Goal: Task Accomplishment & Management: Complete application form

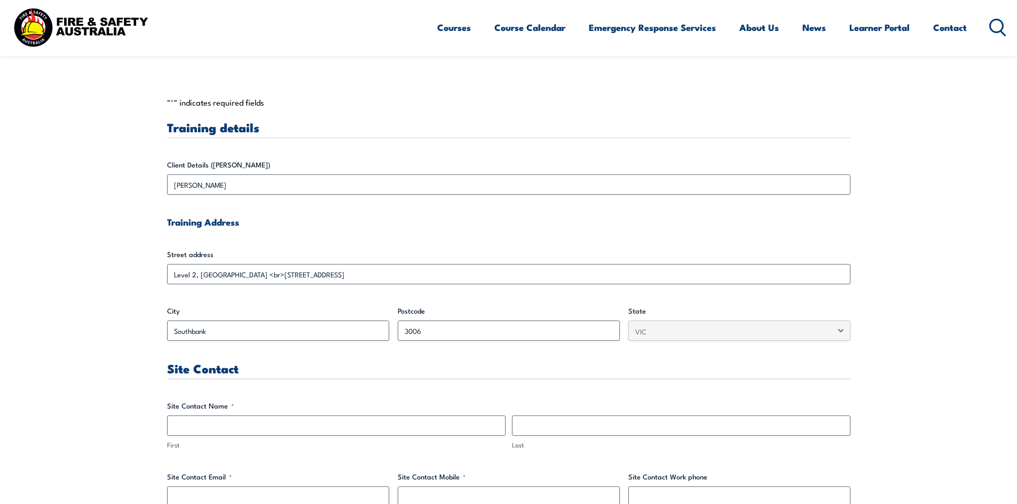
scroll to position [267, 0]
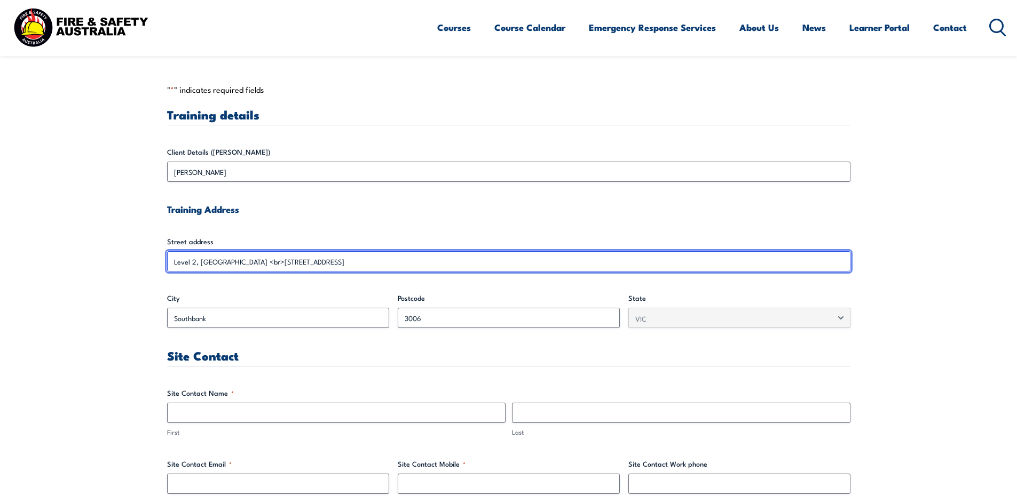
drag, startPoint x: 391, startPoint y: 256, endPoint x: 147, endPoint y: 263, distance: 244.6
drag, startPoint x: 293, startPoint y: 263, endPoint x: 249, endPoint y: 261, distance: 43.8
click at [247, 262] on input "Level 2, [GEOGRAPHIC_DATA] <br>[STREET_ADDRESS]" at bounding box center [508, 261] width 683 height 20
click at [364, 253] on input "Level 2, [GEOGRAPHIC_DATA] <br>[STREET_ADDRESS]" at bounding box center [508, 261] width 683 height 20
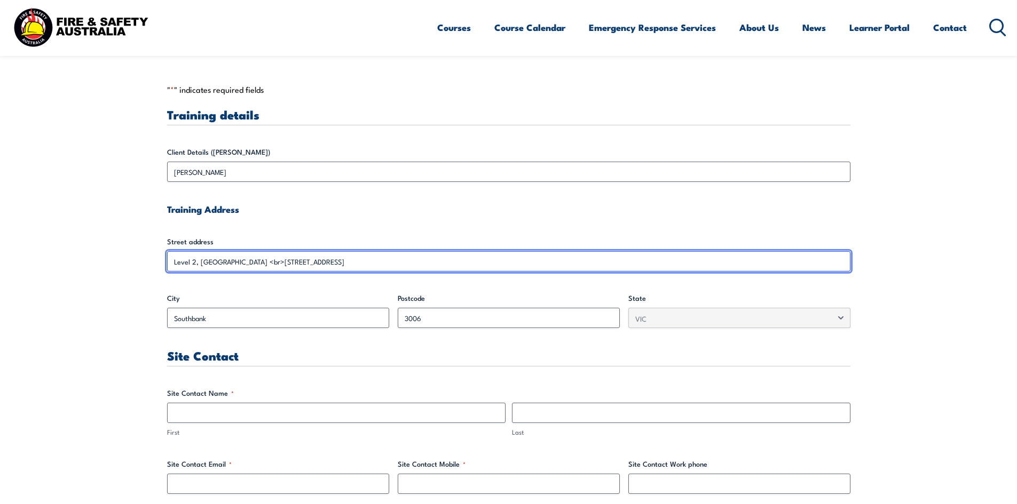
drag, startPoint x: 353, startPoint y: 261, endPoint x: 105, endPoint y: 255, distance: 247.8
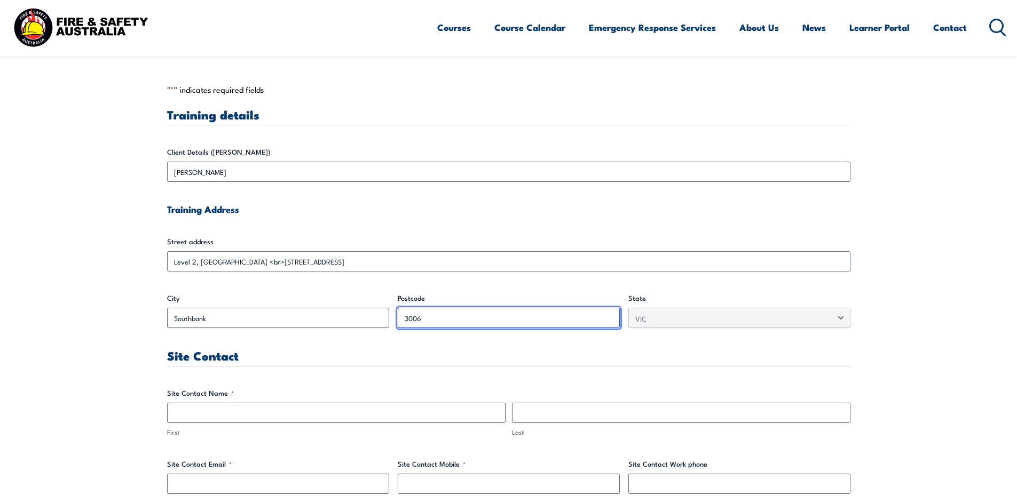
click at [402, 322] on input "3006" at bounding box center [509, 318] width 222 height 20
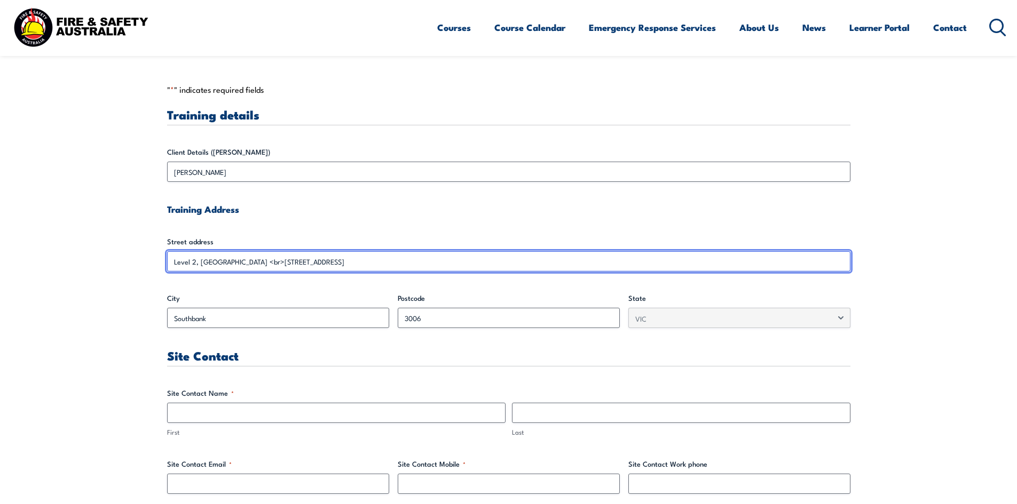
click at [377, 264] on input "Level 2, [GEOGRAPHIC_DATA] <br>[STREET_ADDRESS]" at bounding box center [508, 261] width 683 height 20
click at [376, 263] on input "Level 2, [GEOGRAPHIC_DATA] <br>[STREET_ADDRESS]" at bounding box center [508, 261] width 683 height 20
drag, startPoint x: 169, startPoint y: 266, endPoint x: 152, endPoint y: 267, distance: 16.6
click at [170, 265] on input "Level 2, [GEOGRAPHIC_DATA] <br>[STREET_ADDRESS]" at bounding box center [508, 261] width 683 height 20
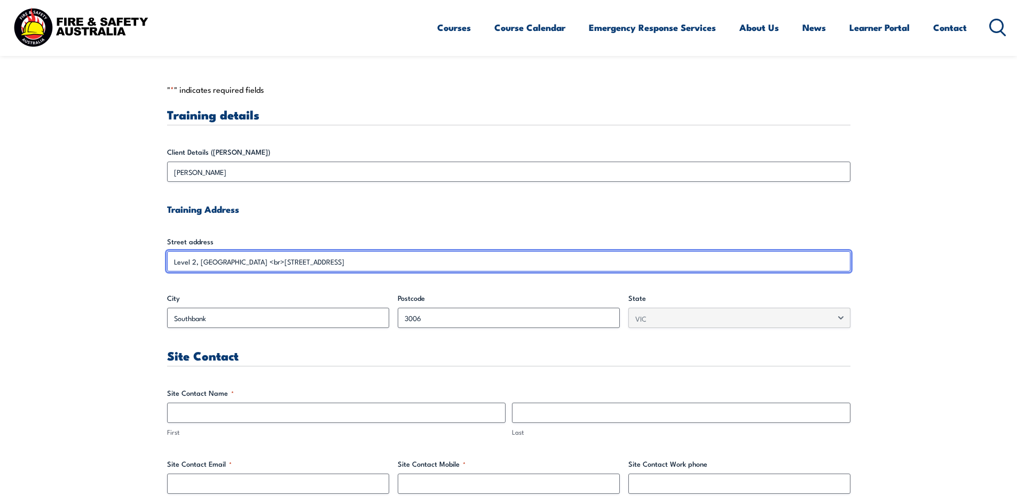
click at [226, 260] on input "Level 2, [GEOGRAPHIC_DATA] <br>[STREET_ADDRESS]" at bounding box center [508, 261] width 683 height 20
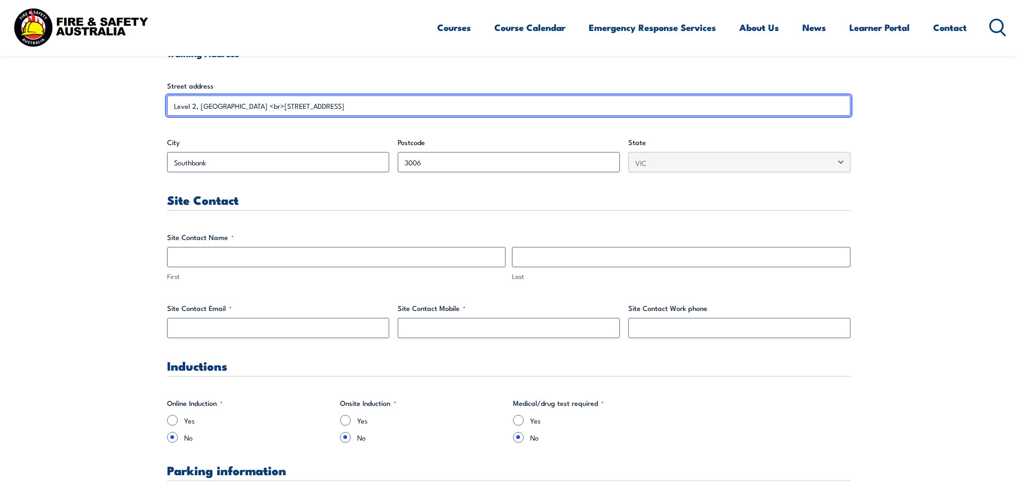
scroll to position [427, 0]
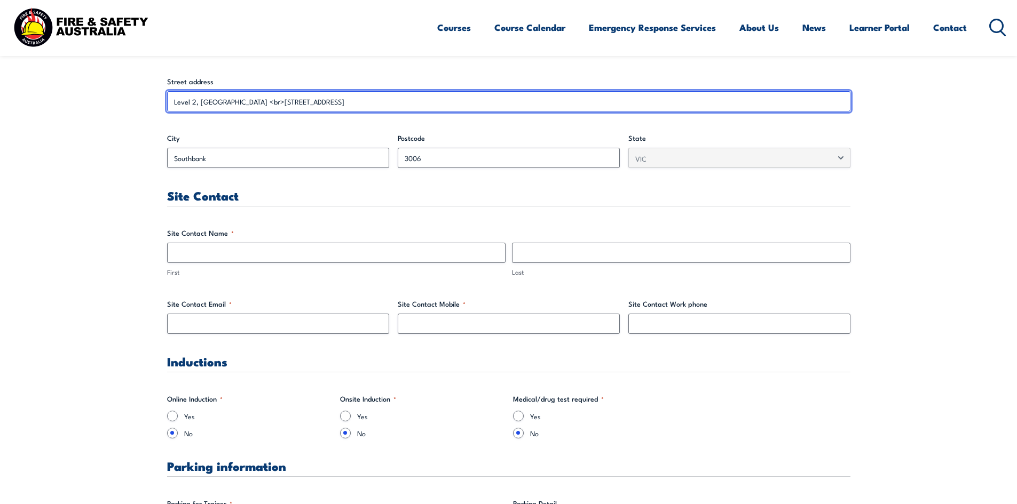
click at [325, 96] on input "Level 2, [GEOGRAPHIC_DATA] <br>[STREET_ADDRESS]" at bounding box center [508, 101] width 683 height 20
click at [302, 95] on input "Level 2, [GEOGRAPHIC_DATA] <br>[STREET_ADDRESS]" at bounding box center [508, 101] width 683 height 20
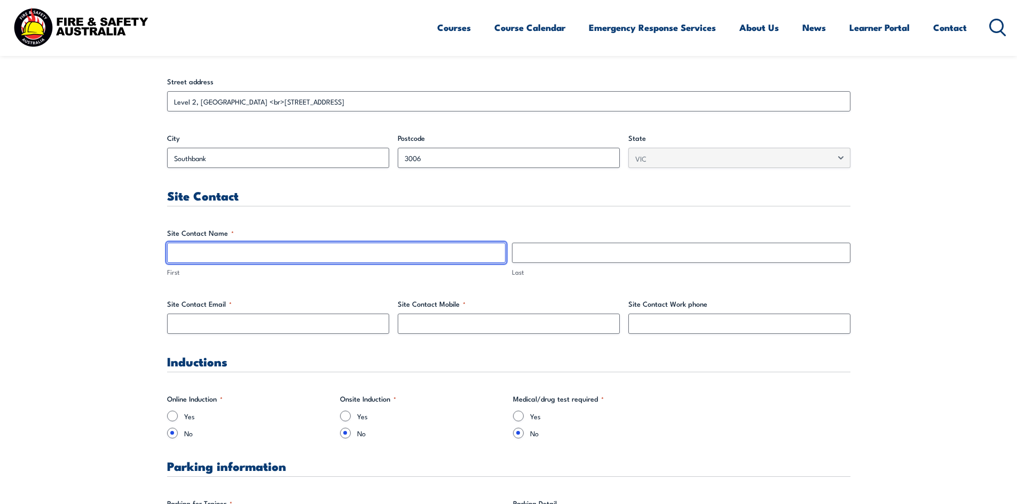
click at [281, 254] on input "First" at bounding box center [336, 253] width 338 height 20
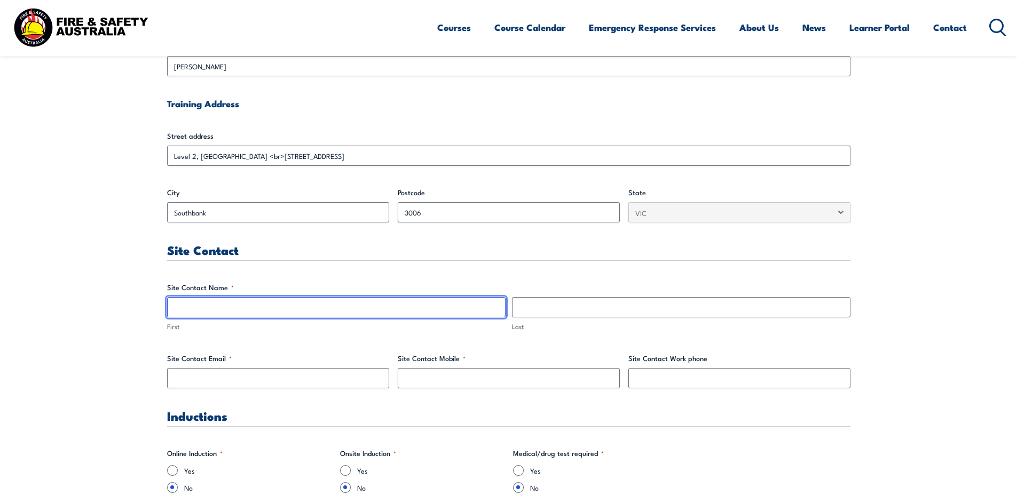
scroll to position [160, 0]
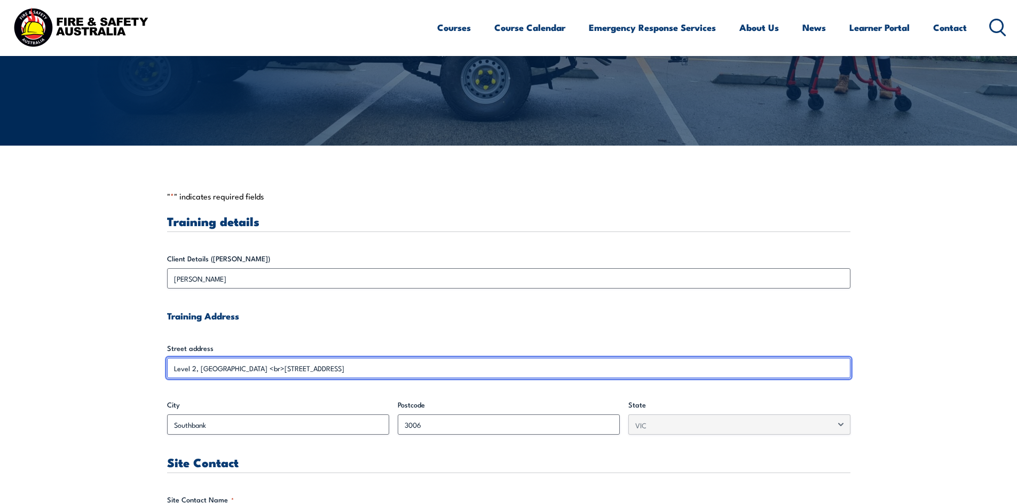
click at [279, 378] on input "Level 2, [GEOGRAPHIC_DATA] <br>[STREET_ADDRESS]" at bounding box center [508, 368] width 683 height 20
click at [396, 368] on input "Level 2, [GEOGRAPHIC_DATA] <br>[STREET_ADDRESS]" at bounding box center [508, 368] width 683 height 20
click at [384, 369] on input "Level 2, [GEOGRAPHIC_DATA] <br>[STREET_ADDRESS]" at bounding box center [508, 368] width 683 height 20
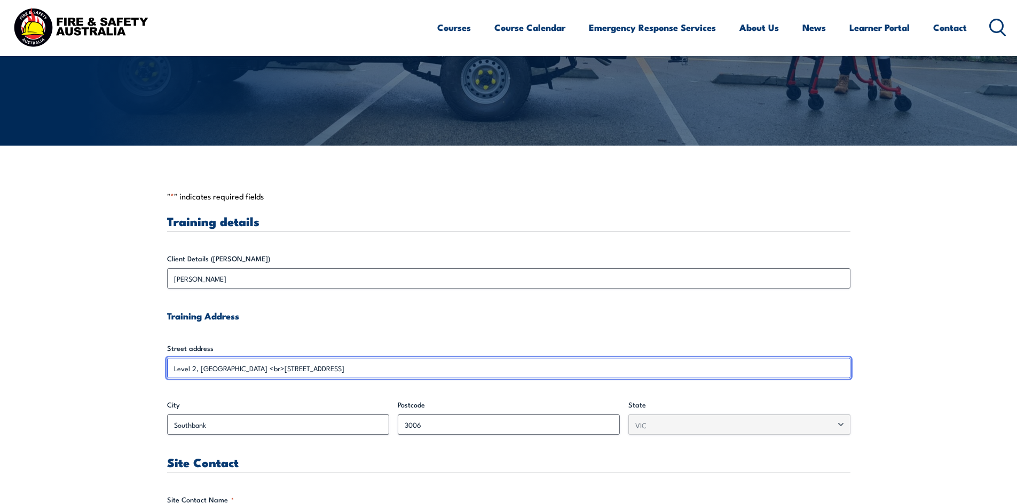
click at [382, 359] on input "Level 2, [GEOGRAPHIC_DATA] <br>[STREET_ADDRESS]" at bounding box center [508, 368] width 683 height 20
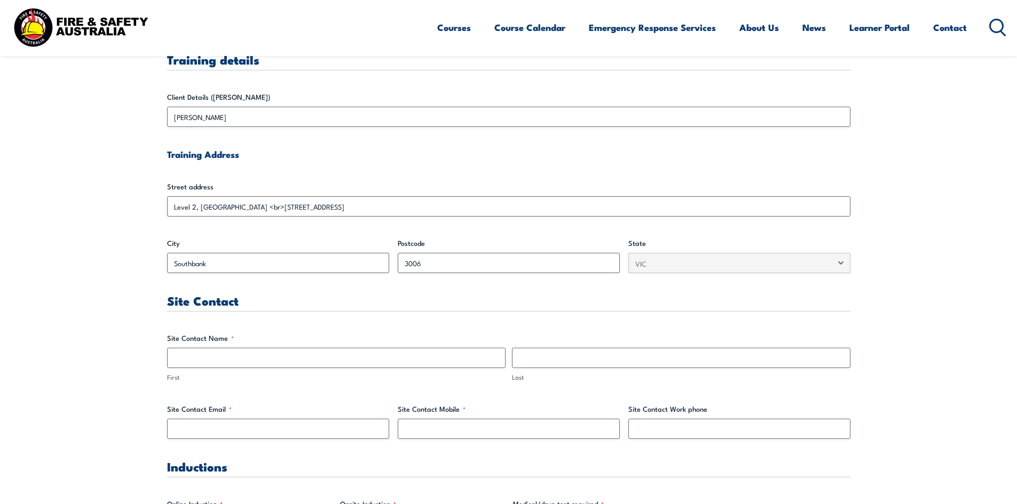
scroll to position [320, 0]
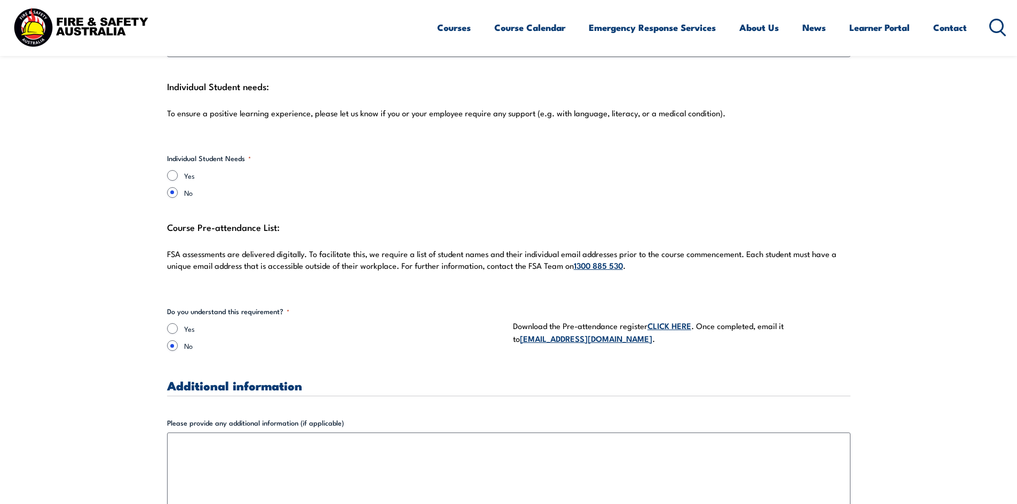
scroll to position [2669, 0]
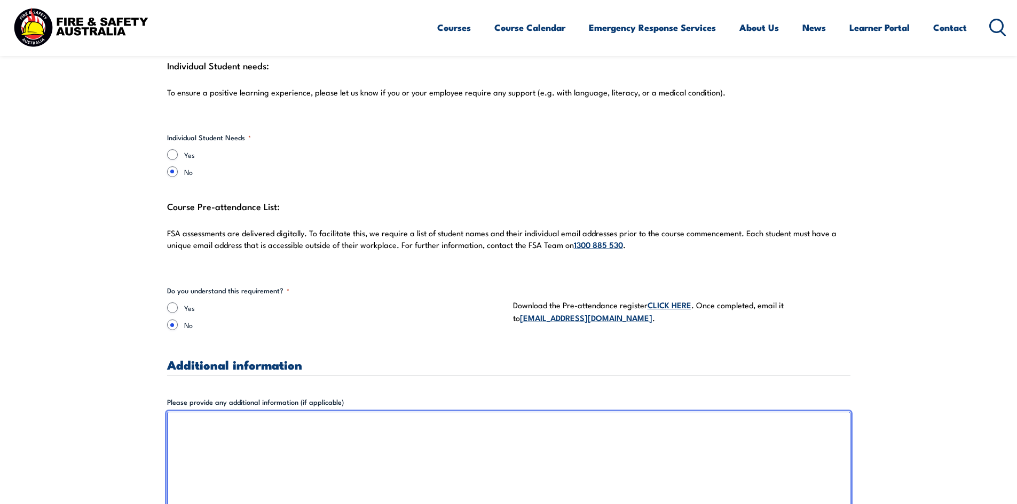
click at [211, 425] on textarea "Please provide any additional information (if applicable)" at bounding box center [508, 489] width 683 height 154
paste textarea "5 [STREET_ADDRESS][PERSON_NAME]"
click at [184, 412] on textarea "5 [STREET_ADDRESS][PERSON_NAME]" at bounding box center [508, 489] width 683 height 154
click at [238, 413] on textarea "[STREET_ADDRESS][PERSON_NAME]" at bounding box center [508, 489] width 683 height 154
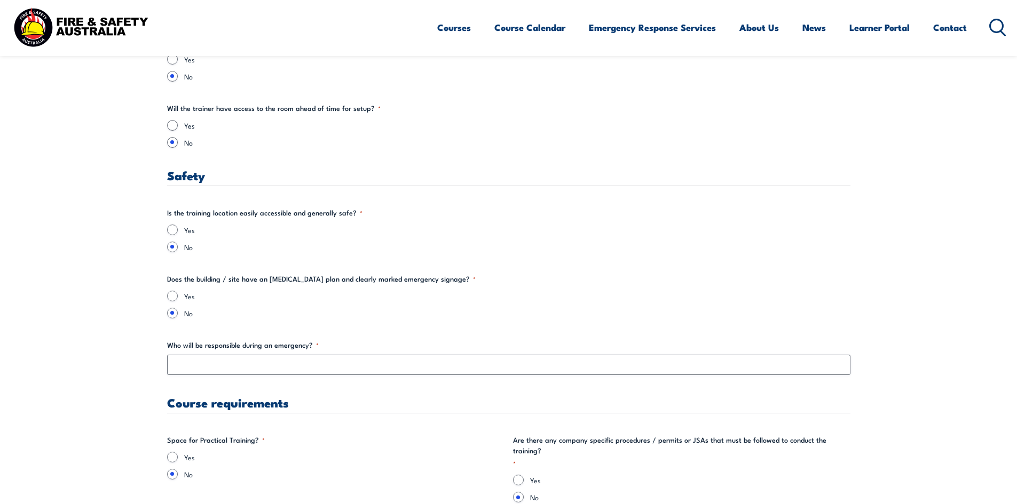
scroll to position [1655, 0]
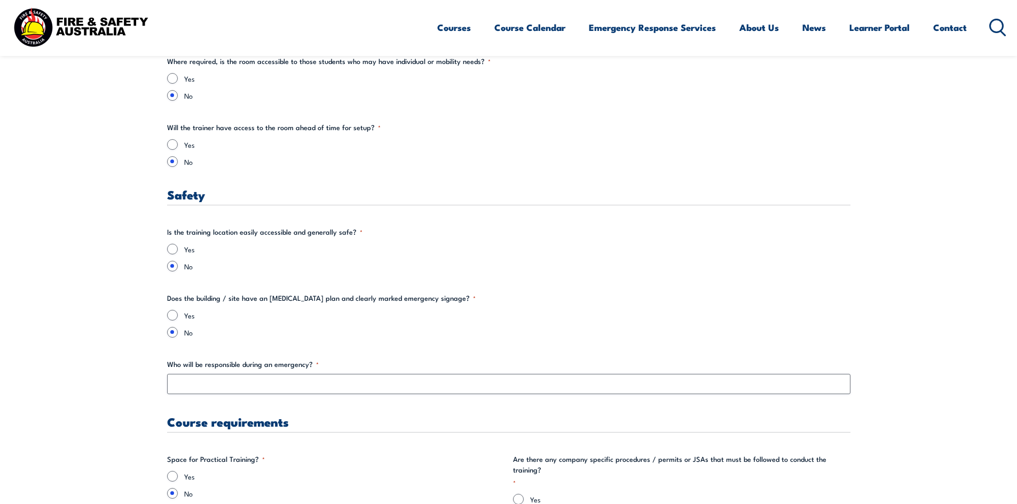
type textarea "Trainng [STREET_ADDRESS][PERSON_NAME]"
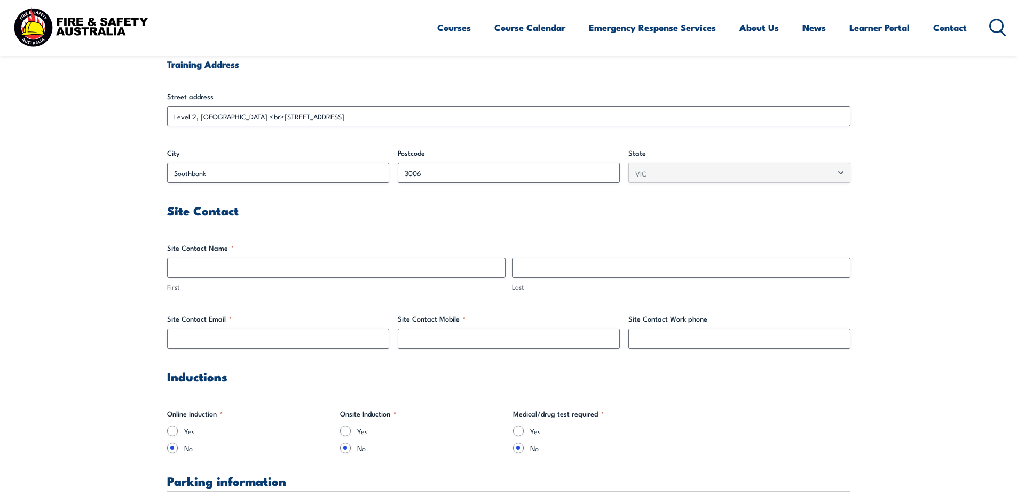
scroll to position [534, 0]
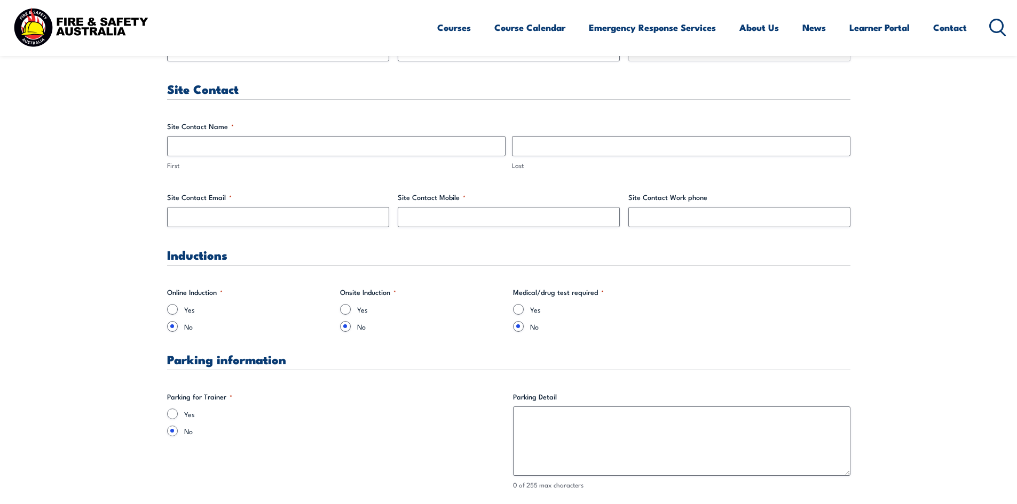
click at [288, 135] on fieldset "Site Contact Name * First Last" at bounding box center [508, 146] width 683 height 50
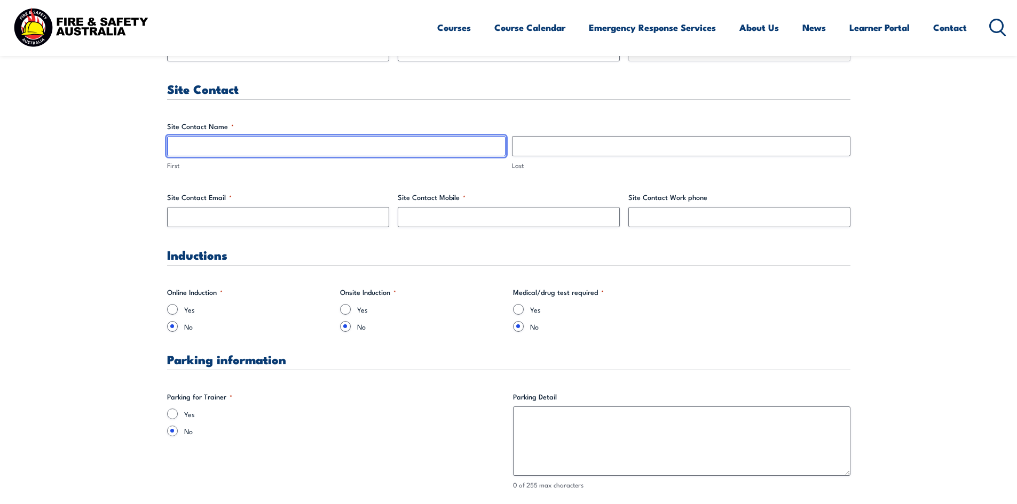
click at [295, 148] on input "First" at bounding box center [336, 146] width 338 height 20
type input "Kiran"
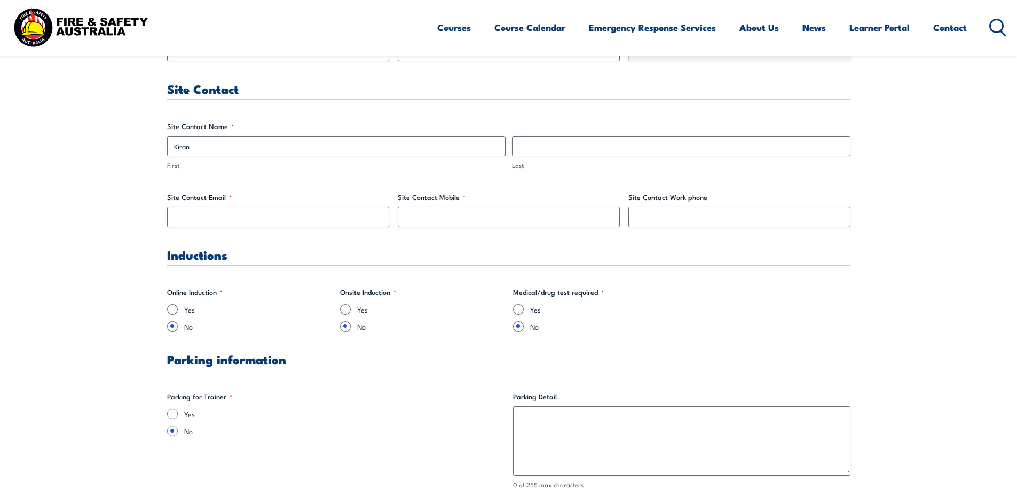
click at [604, 132] on fieldset "Site Contact Name * Kiran First Last" at bounding box center [508, 146] width 683 height 50
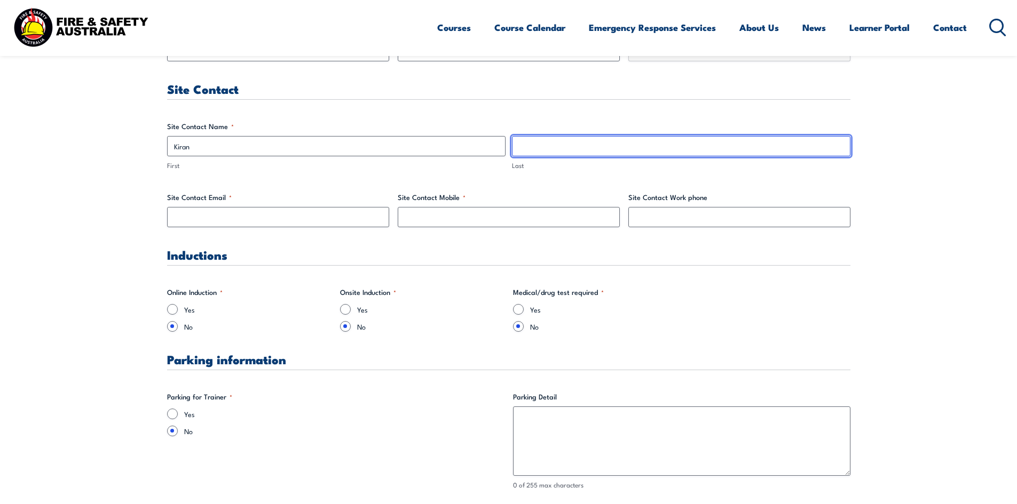
drag, startPoint x: 605, startPoint y: 149, endPoint x: 601, endPoint y: 146, distance: 5.8
click at [604, 149] on input "Last" at bounding box center [681, 146] width 338 height 20
paste input "[PERSON_NAME]"
drag, startPoint x: 537, startPoint y: 146, endPoint x: 464, endPoint y: 146, distance: 73.1
click at [465, 147] on div "Kiran First [PERSON_NAME] Last" at bounding box center [509, 153] width 690 height 35
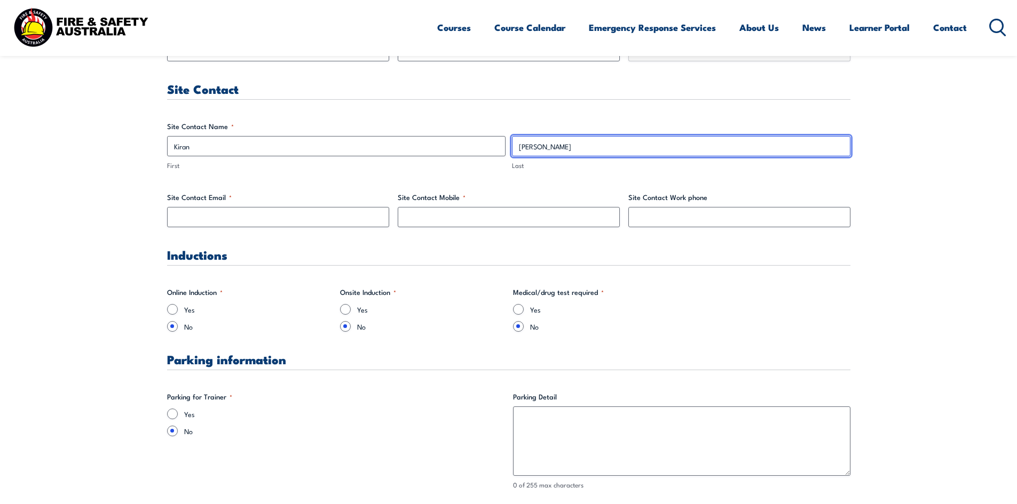
type input "[PERSON_NAME]"
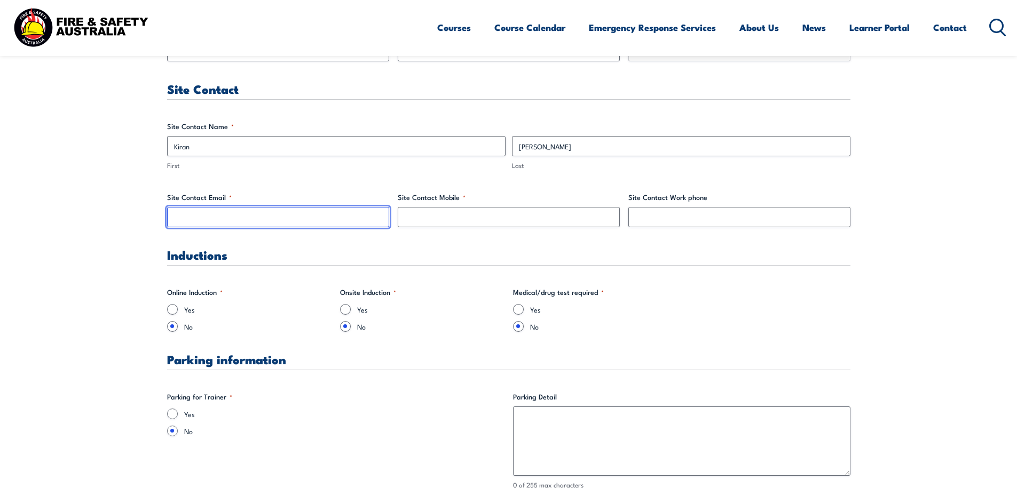
click at [289, 217] on input "Site Contact Email *" at bounding box center [278, 217] width 222 height 20
click at [254, 212] on input "Site Contact Email *" at bounding box center [278, 217] width 222 height 20
paste input "[EMAIL_ADDRESS][PERSON_NAME][DOMAIN_NAME]"
type input "[EMAIL_ADDRESS][PERSON_NAME][DOMAIN_NAME]"
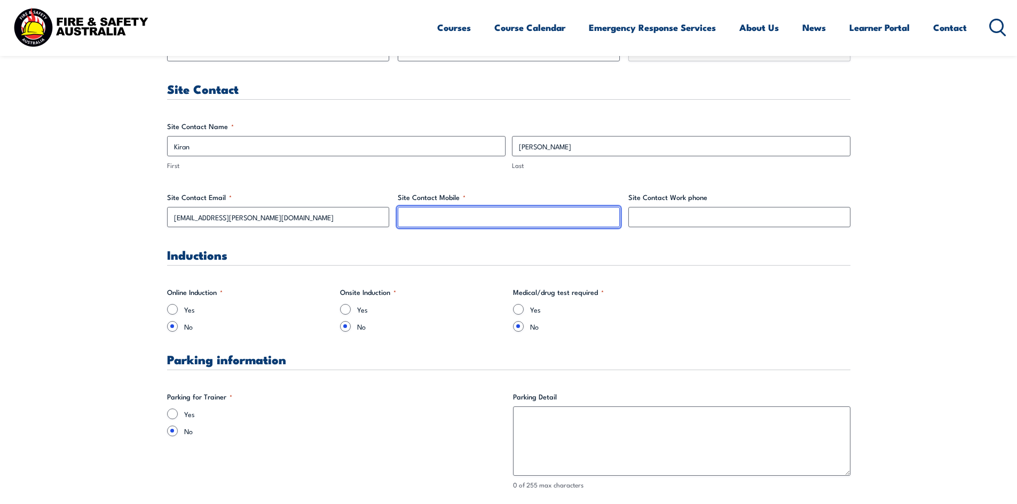
click at [464, 213] on input "Site Contact Mobile *" at bounding box center [509, 217] width 222 height 20
paste input "[PHONE_NUMBER]"
type input "[PHONE_NUMBER]"
click at [428, 419] on label "Yes" at bounding box center [344, 414] width 320 height 11
click at [178, 419] on input "Yes" at bounding box center [172, 414] width 11 height 11
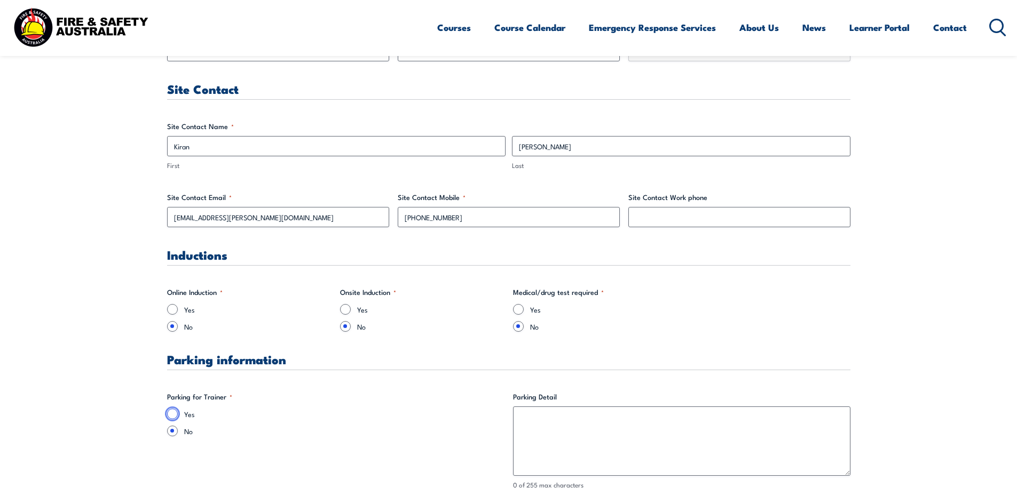
radio input "true"
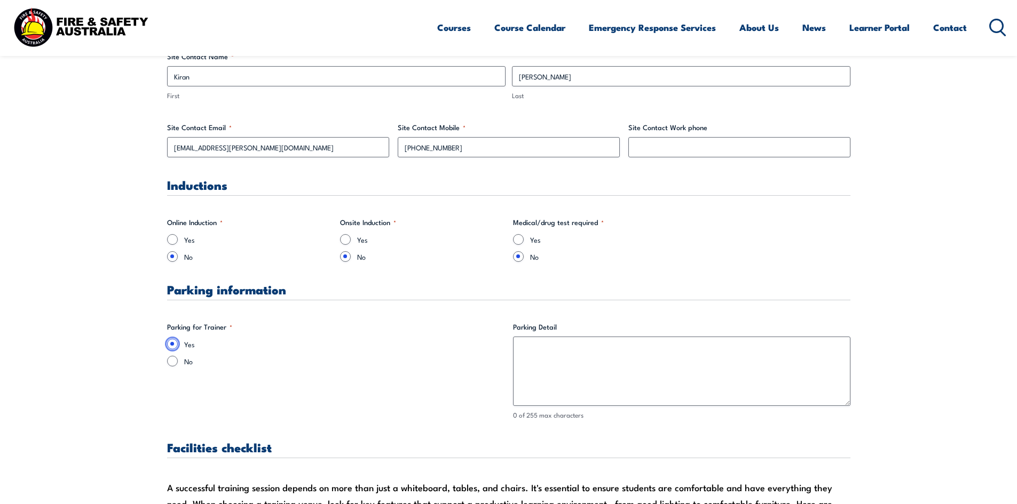
scroll to position [694, 0]
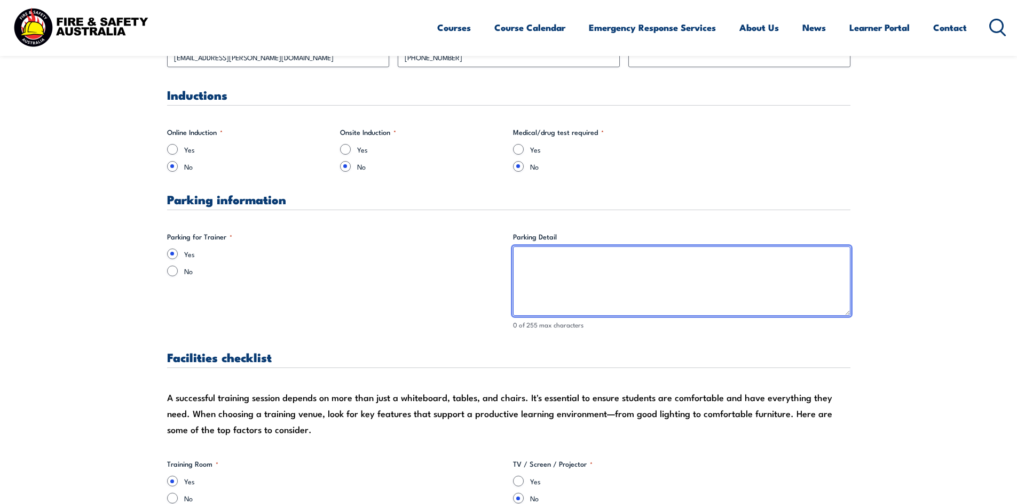
click at [578, 281] on textarea "Parking Detail" at bounding box center [681, 281] width 337 height 69
paste textarea "[PHONE_NUMBER]"
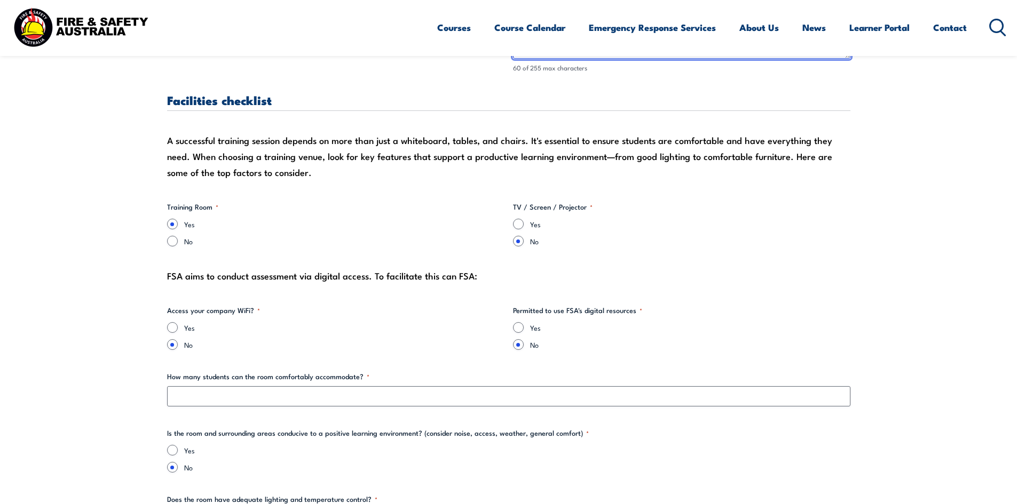
scroll to position [1014, 0]
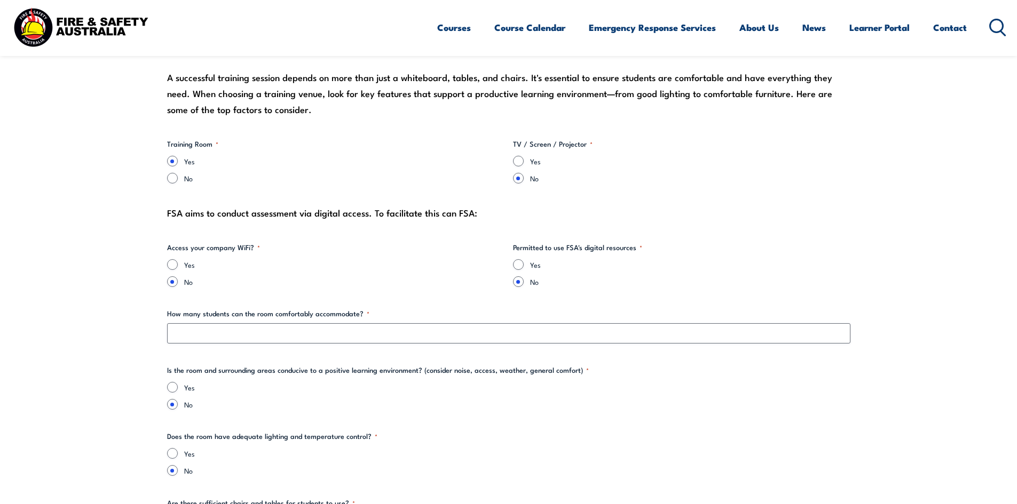
type textarea "Hi please park in Unit 5 or 6 bays as marked on the ground."
click at [516, 161] on input "Yes" at bounding box center [518, 161] width 11 height 11
radio input "true"
click at [421, 176] on label "No" at bounding box center [344, 178] width 320 height 11
click at [178, 176] on input "No" at bounding box center [172, 178] width 11 height 11
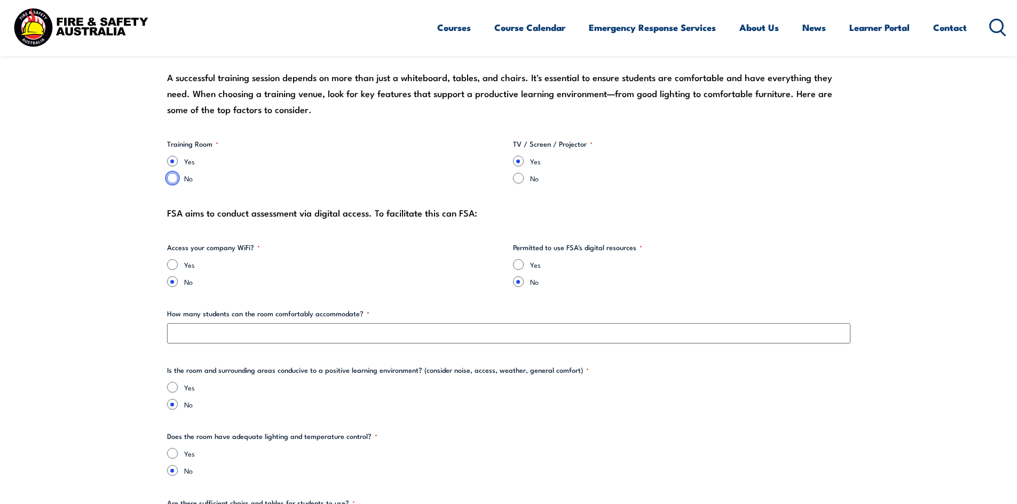
radio input "true"
click at [176, 159] on input "Yes" at bounding box center [172, 161] width 11 height 11
radio input "true"
click at [171, 268] on input "Yes" at bounding box center [172, 264] width 11 height 11
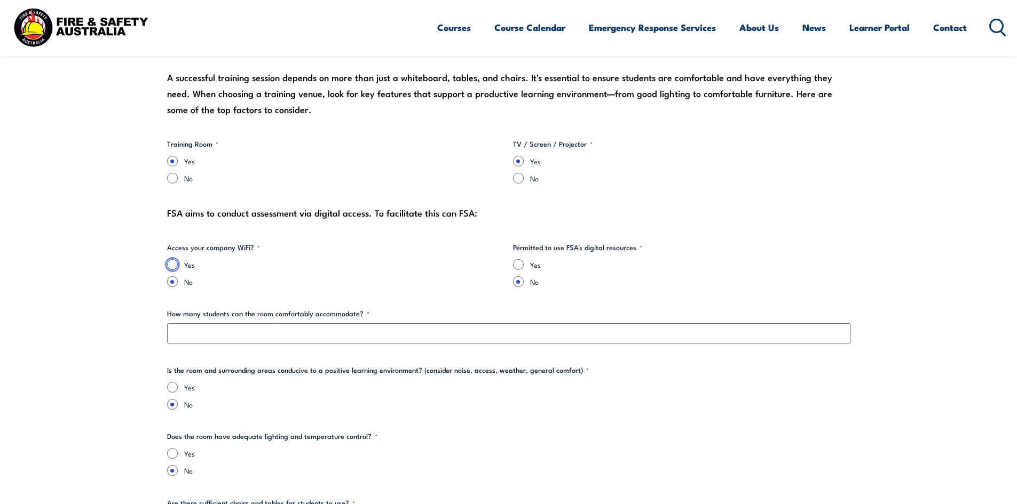
radio input "true"
click at [519, 265] on input "Yes" at bounding box center [518, 264] width 11 height 11
radio input "true"
click at [448, 278] on label "No" at bounding box center [344, 282] width 320 height 11
click at [178, 278] on input "No" at bounding box center [172, 282] width 11 height 11
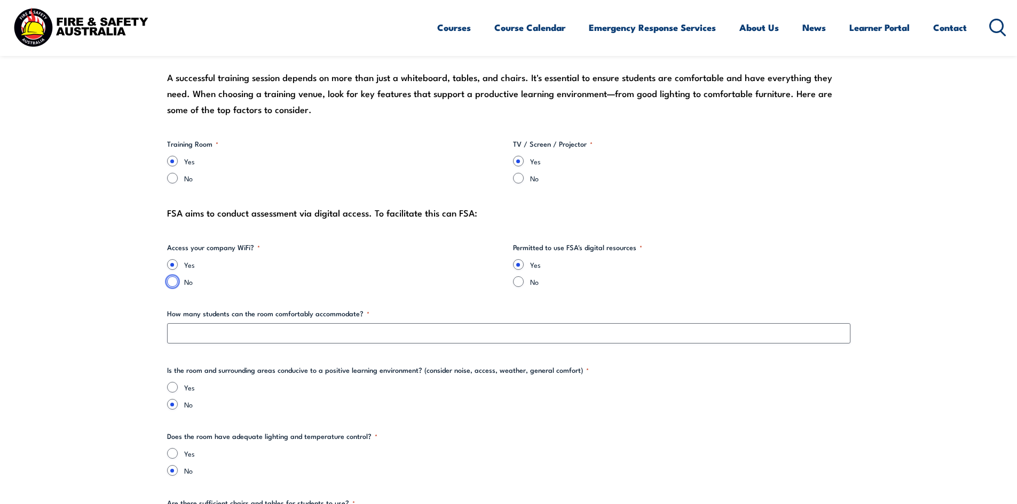
radio input "true"
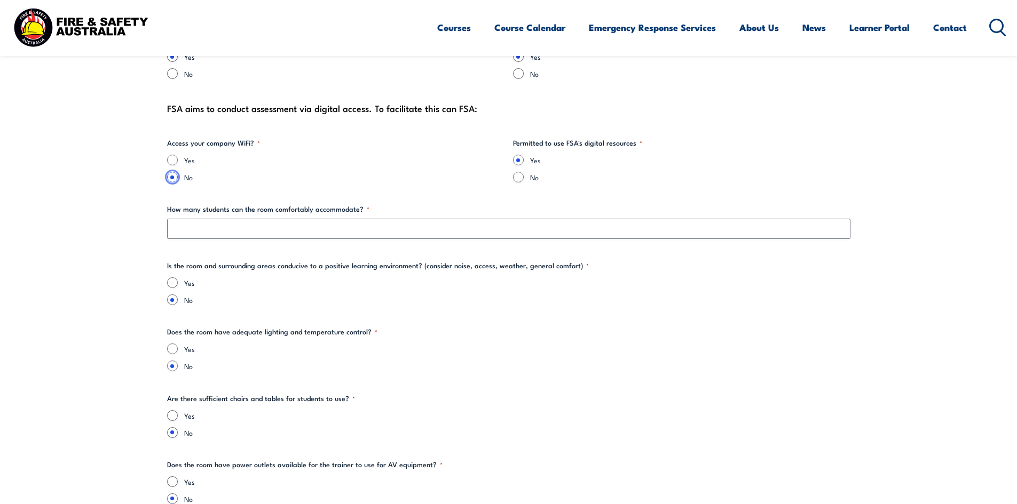
scroll to position [1121, 0]
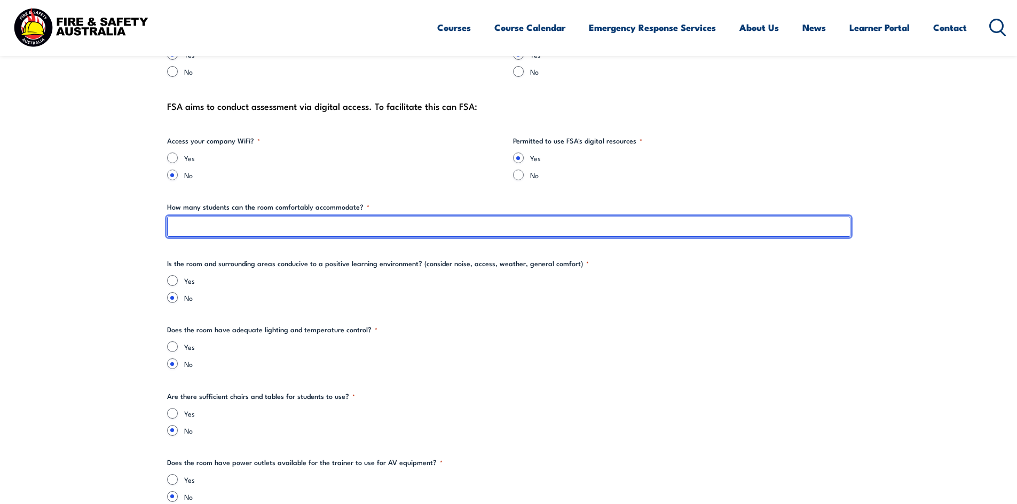
click at [412, 226] on input "How many students can the room comfortably accommodate? *" at bounding box center [508, 227] width 683 height 20
type input "10"
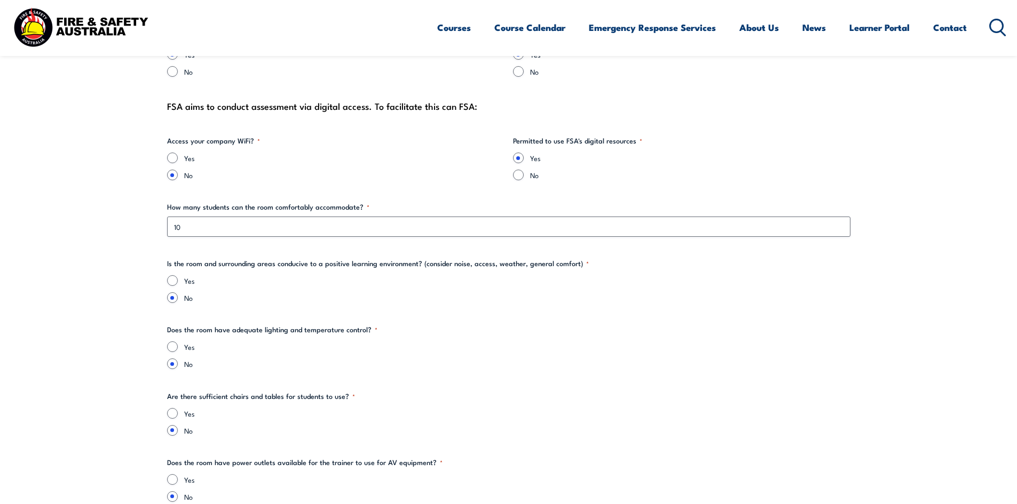
click at [179, 279] on div "Yes" at bounding box center [508, 280] width 683 height 11
click at [174, 278] on input "Yes" at bounding box center [172, 280] width 11 height 11
radio input "true"
click at [167, 346] on input "Yes" at bounding box center [172, 347] width 11 height 11
radio input "true"
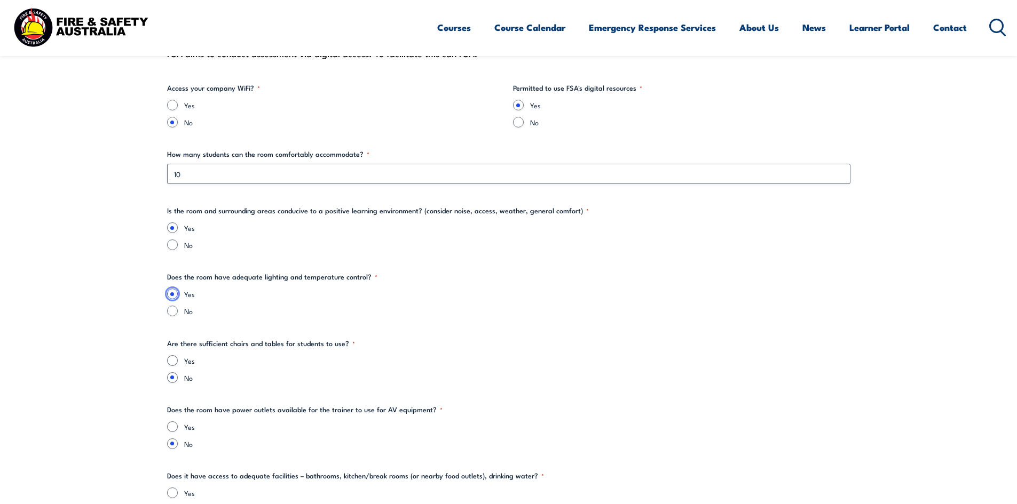
scroll to position [1174, 0]
click at [172, 362] on input "Yes" at bounding box center [172, 360] width 11 height 11
radio input "true"
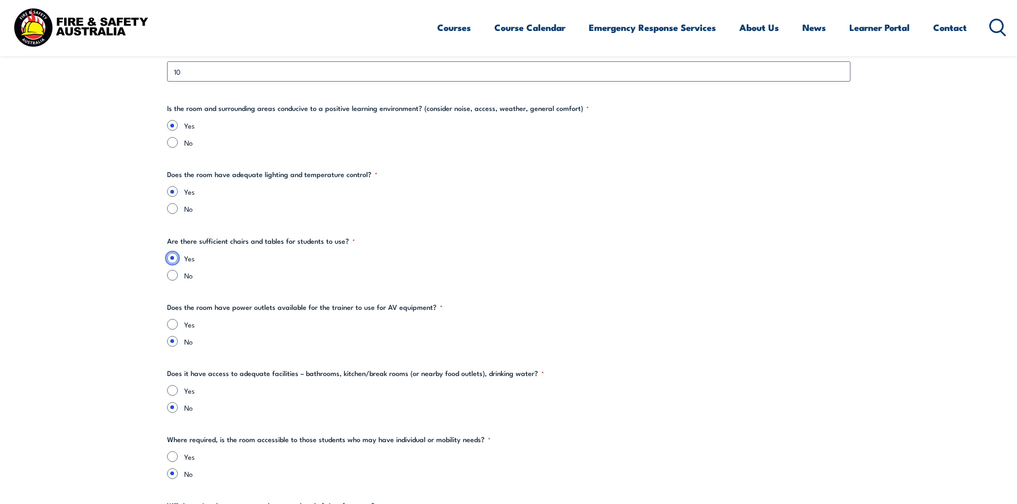
scroll to position [1281, 0]
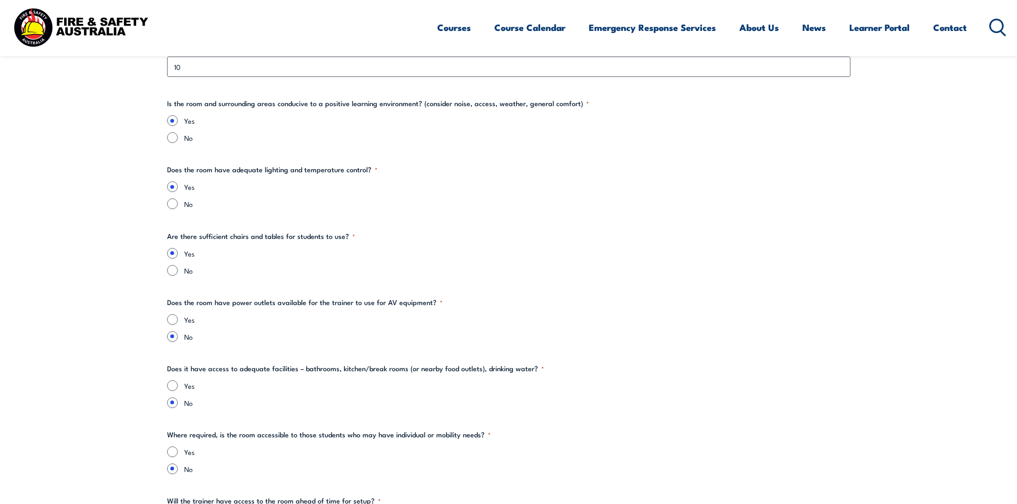
click at [179, 318] on div "Yes" at bounding box center [508, 319] width 683 height 11
click at [173, 321] on input "Yes" at bounding box center [172, 319] width 11 height 11
radio input "true"
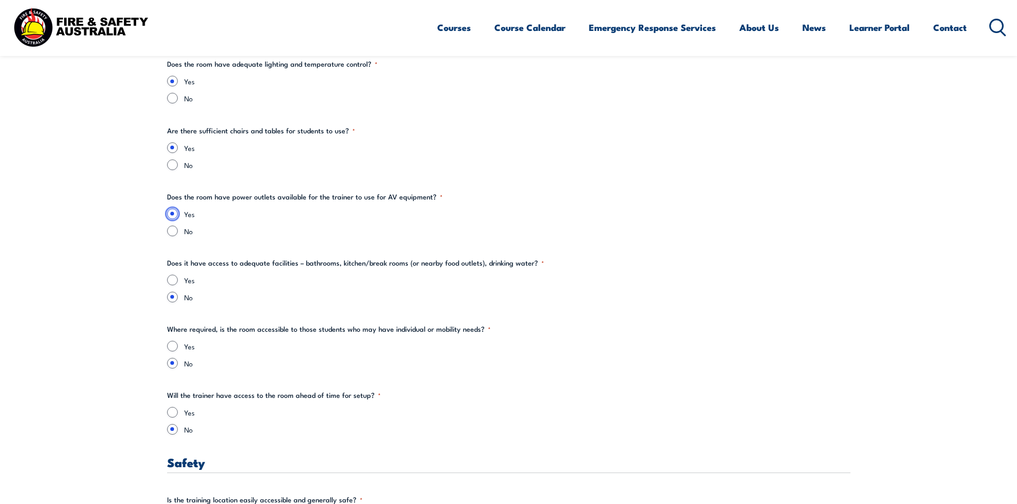
scroll to position [1388, 0]
click at [167, 285] on div "Yes No" at bounding box center [508, 288] width 683 height 28
click at [172, 282] on input "Yes" at bounding box center [172, 279] width 11 height 11
radio input "true"
click at [175, 343] on input "Yes" at bounding box center [172, 345] width 11 height 11
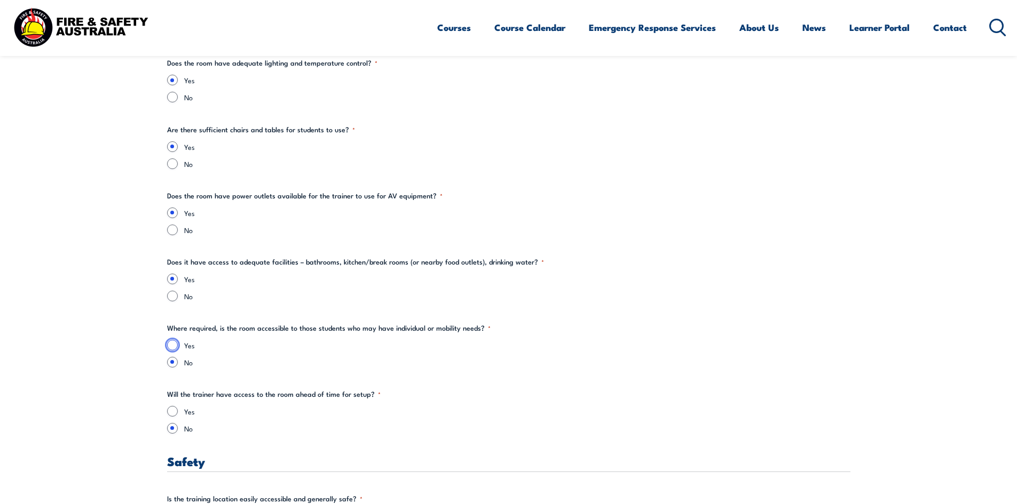
radio input "true"
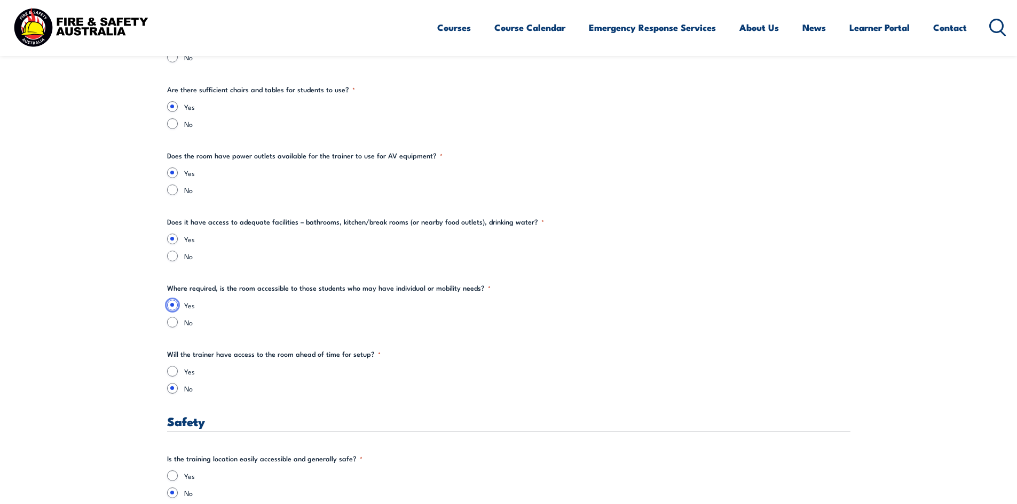
scroll to position [1495, 0]
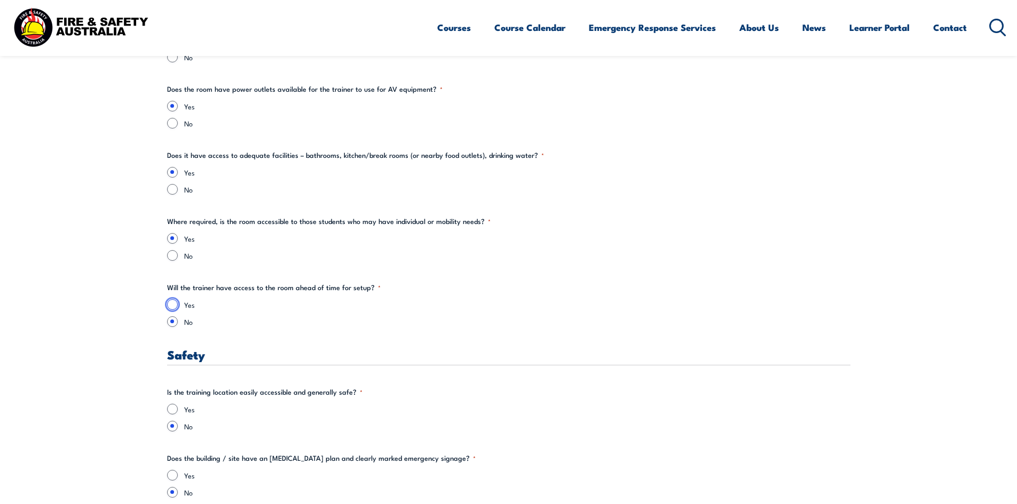
click at [171, 301] on input "Yes" at bounding box center [172, 304] width 11 height 11
radio input "true"
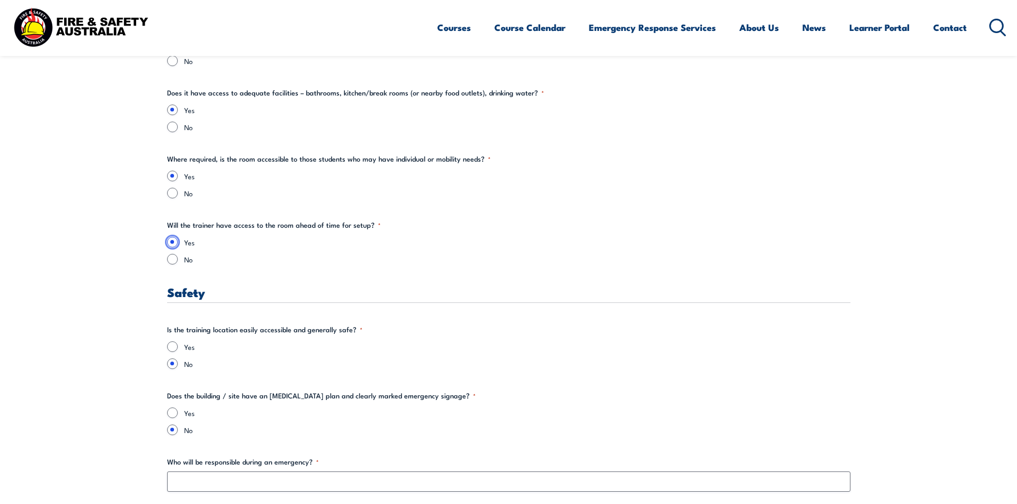
scroll to position [1655, 0]
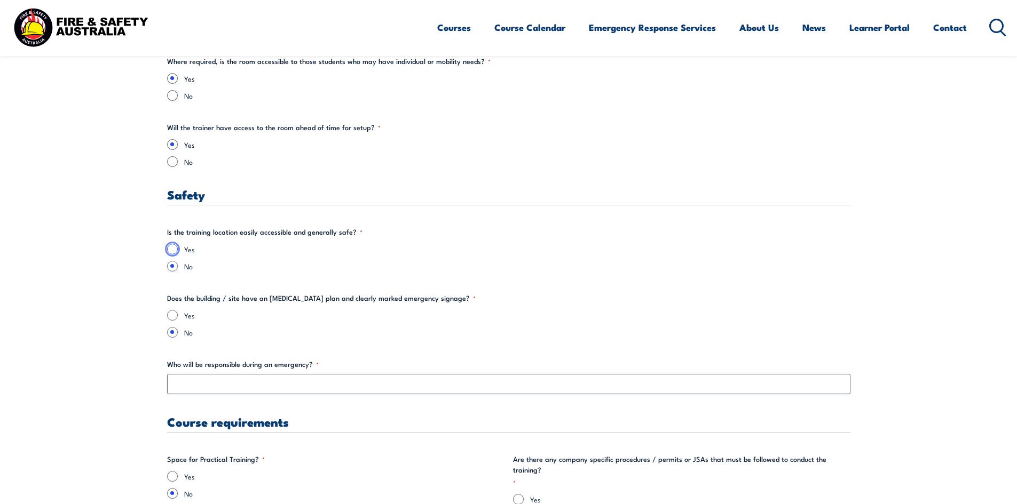
click at [172, 251] on input "Yes" at bounding box center [172, 249] width 11 height 11
radio input "true"
click at [174, 313] on input "Yes" at bounding box center [172, 315] width 11 height 11
radio input "true"
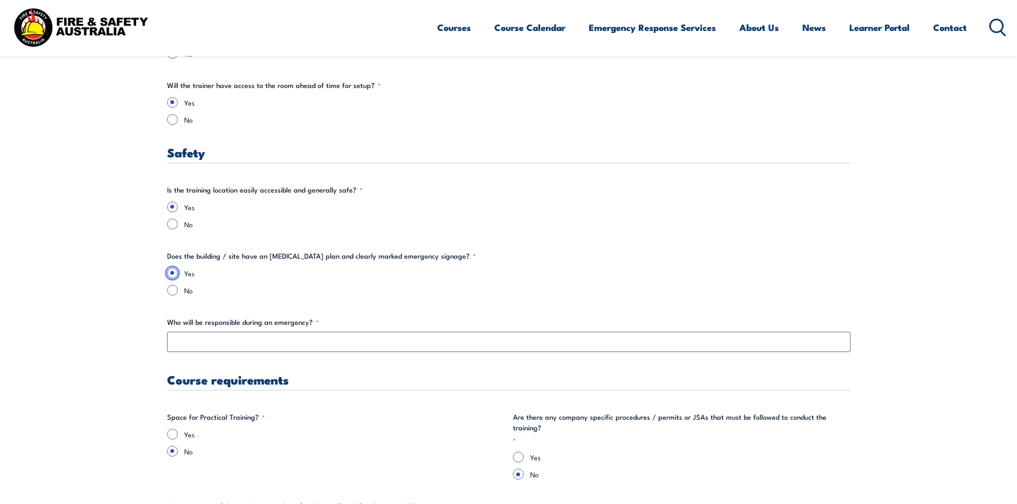
scroll to position [1762, 0]
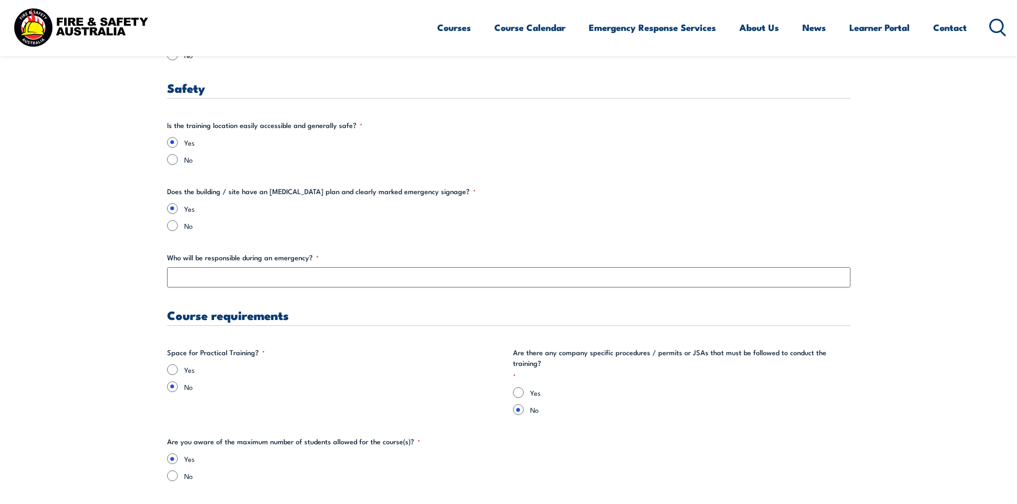
click at [190, 291] on div "Training details Client Details ([PERSON_NAME]) [PERSON_NAME] Training Address …" at bounding box center [508, 110] width 683 height 2992
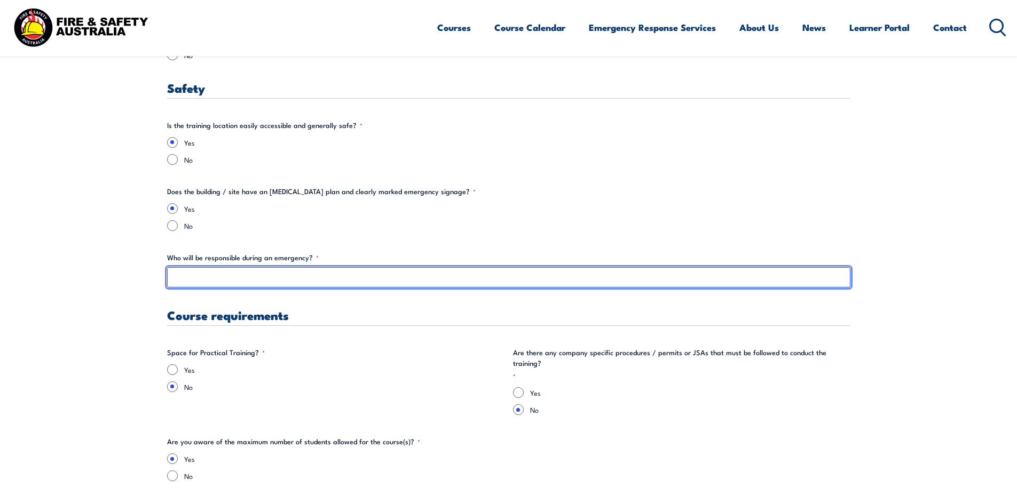
click at [190, 280] on input "Who will be responsible during an emergency? *" at bounding box center [508, 277] width 683 height 20
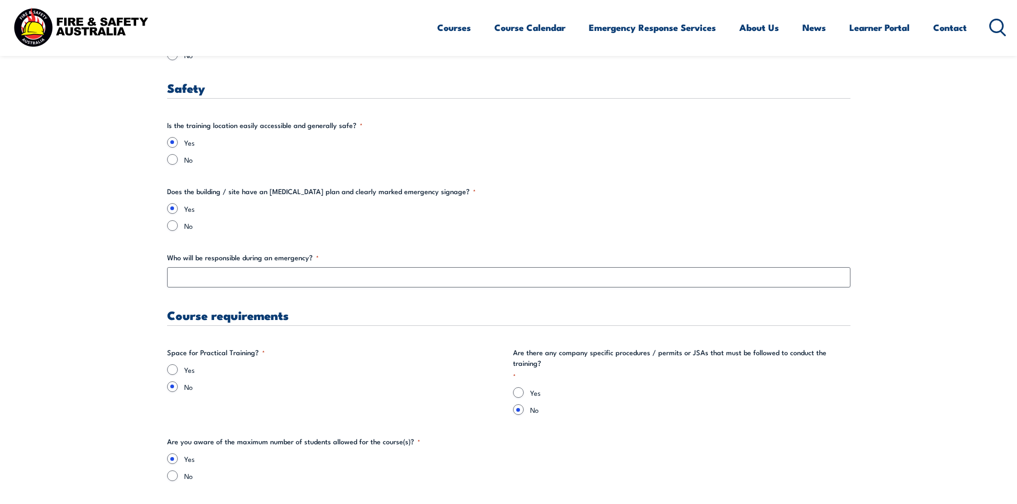
click at [355, 262] on label "Who will be responsible during an emergency? *" at bounding box center [508, 257] width 683 height 11
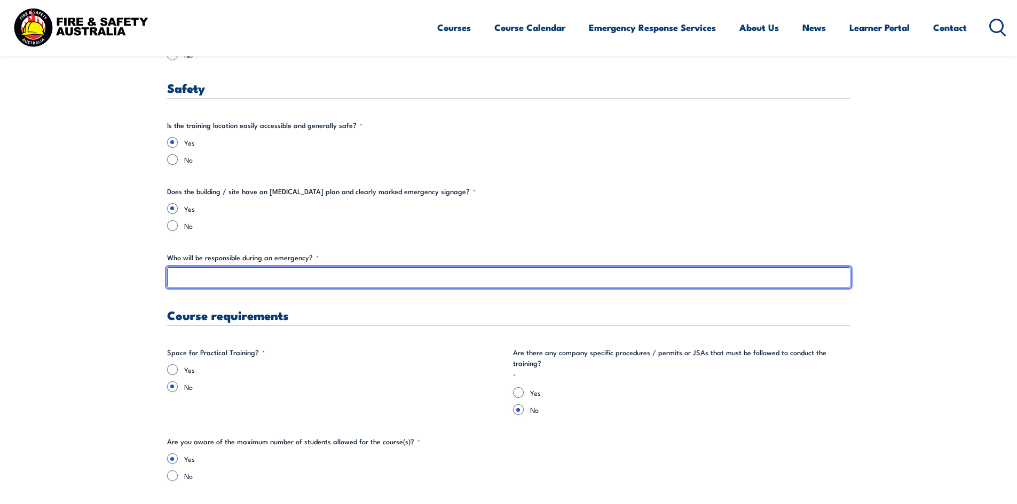
click at [355, 267] on input "Who will be responsible during an emergency? *" at bounding box center [508, 277] width 683 height 20
click at [360, 277] on input "Who will be responsible during an emergency? *" at bounding box center [508, 277] width 683 height 20
paste input "[PERSON_NAME]"
type input "[PERSON_NAME]"
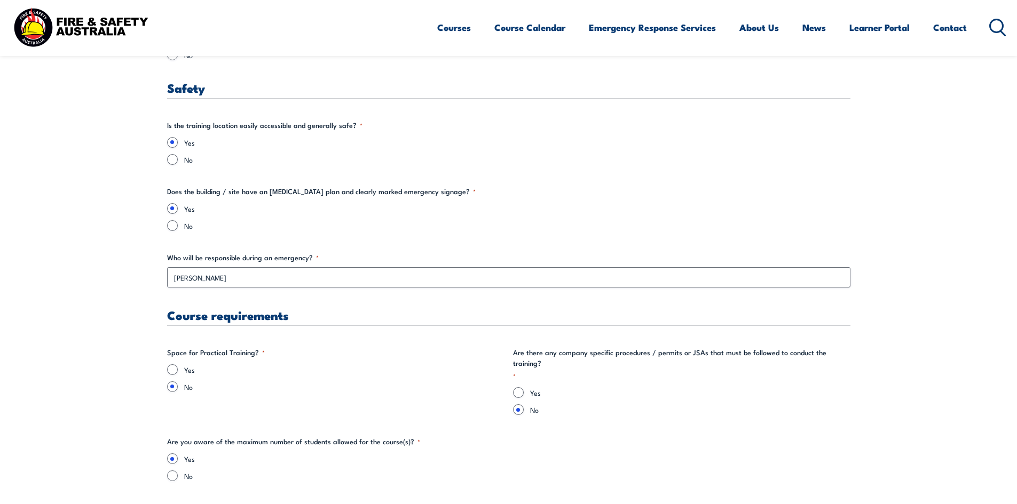
click at [374, 364] on fieldset "Space for Practical Training? * Yes No" at bounding box center [335, 382] width 337 height 68
click at [170, 369] on input "Yes" at bounding box center [172, 370] width 11 height 11
radio input "true"
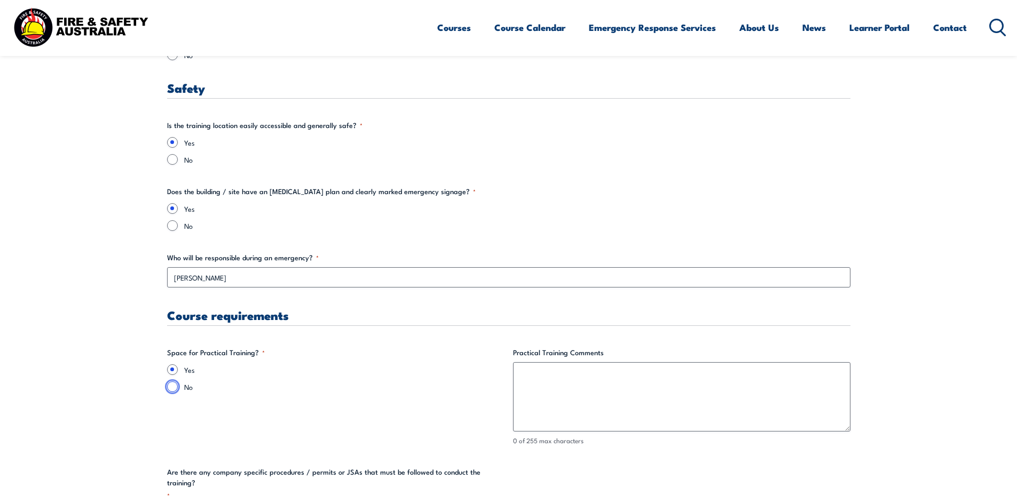
click at [175, 383] on input "No" at bounding box center [172, 387] width 11 height 11
radio input "true"
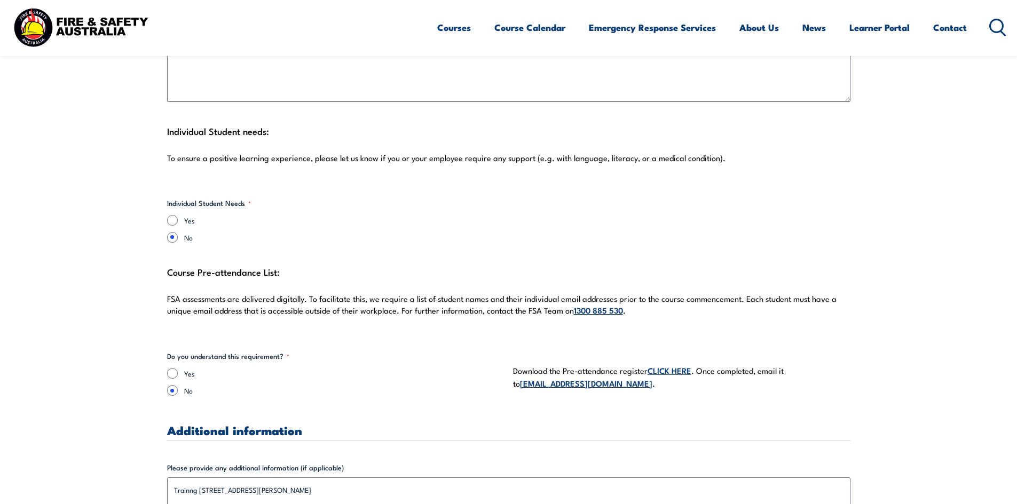
scroll to position [2616, 0]
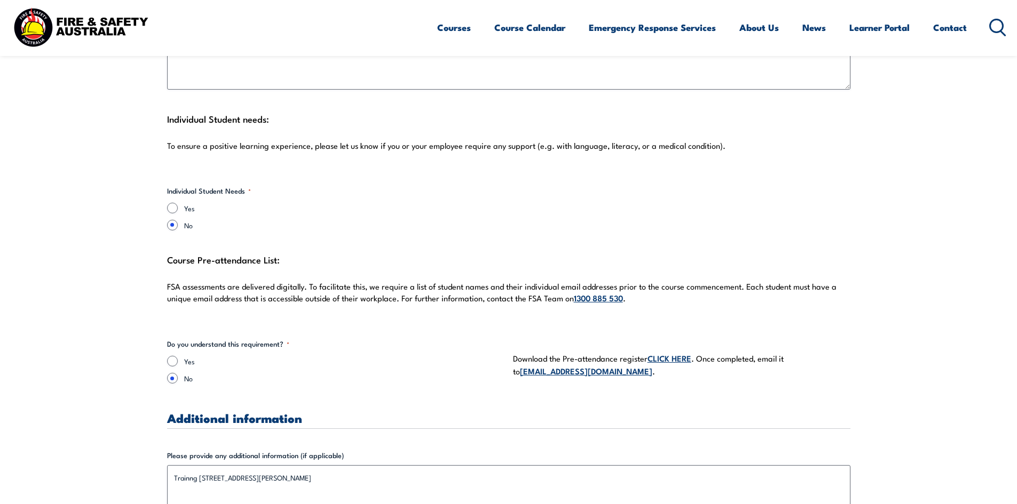
click at [172, 356] on input "Yes" at bounding box center [172, 361] width 11 height 11
radio input "true"
drag, startPoint x: 621, startPoint y: 360, endPoint x: 512, endPoint y: 362, distance: 108.4
click at [513, 362] on p "Download the Pre-attendance register CLICK HERE . Once completed, email it to […" at bounding box center [681, 364] width 337 height 25
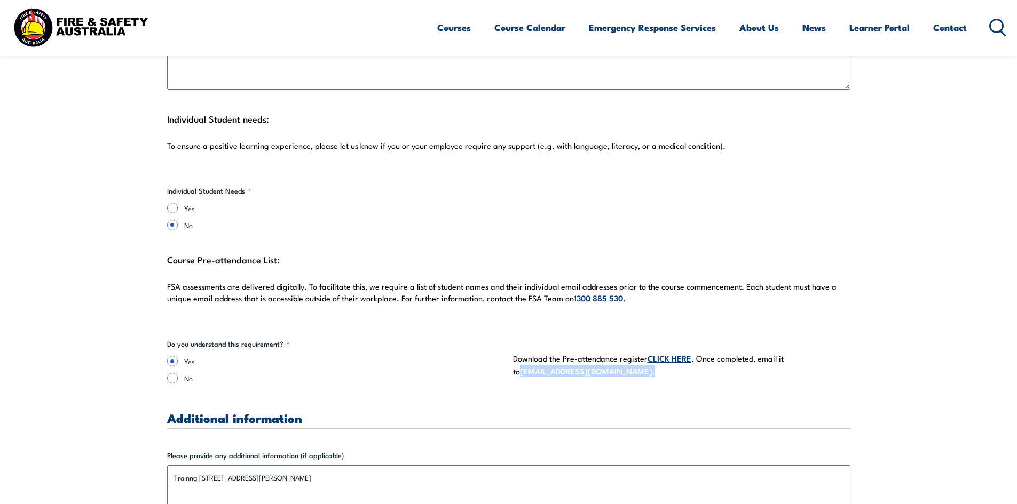
copy p "[EMAIL_ADDRESS][DOMAIN_NAME] ."
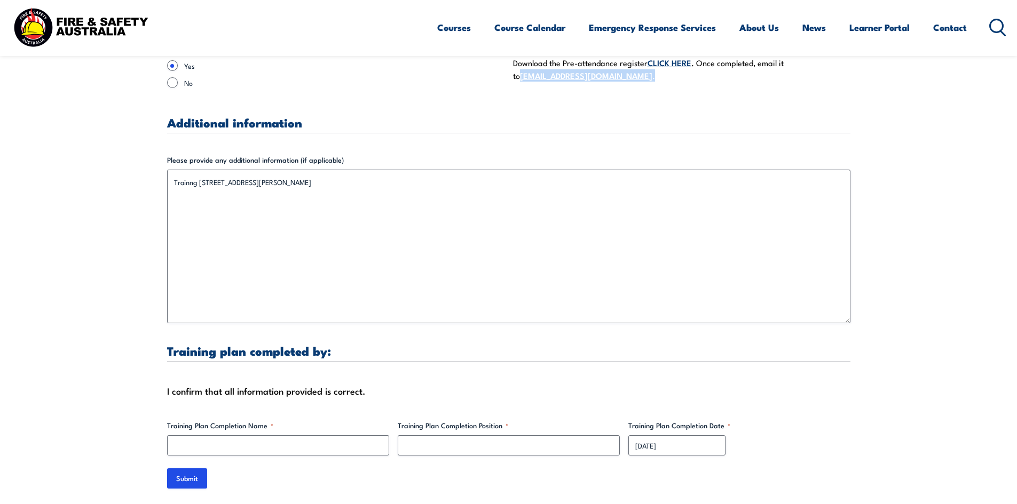
scroll to position [2989, 0]
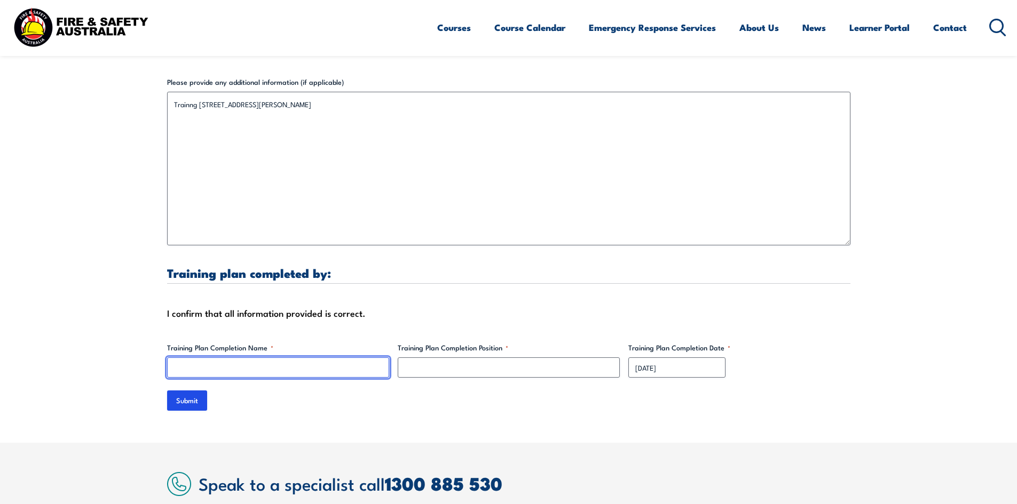
click at [348, 358] on input "Training Plan Completion Name *" at bounding box center [278, 368] width 222 height 20
type input "[PERSON_NAME]"
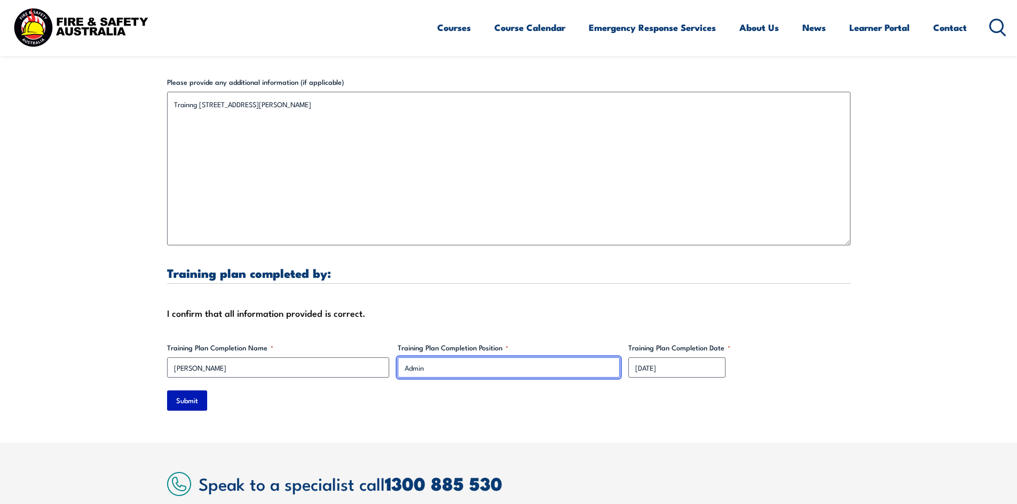
type input "Admin"
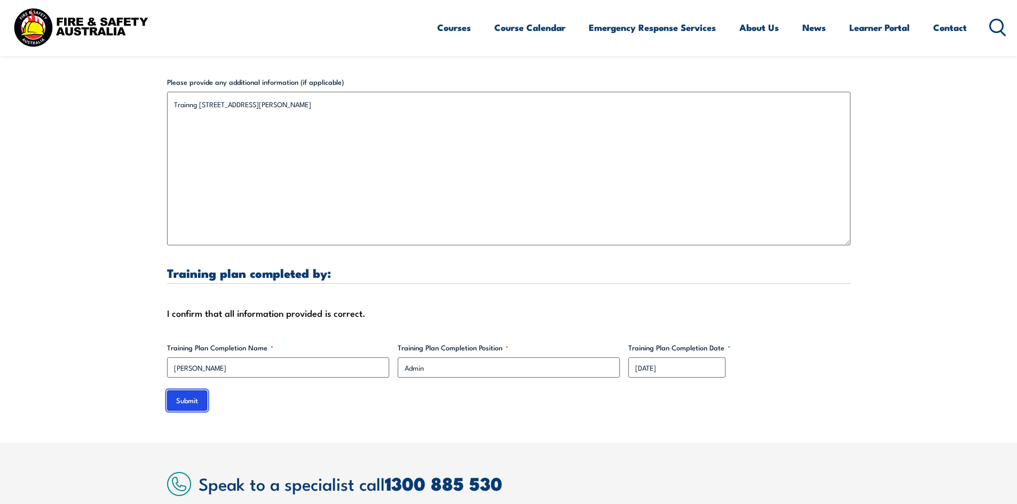
click at [186, 391] on input "Submit" at bounding box center [187, 401] width 40 height 20
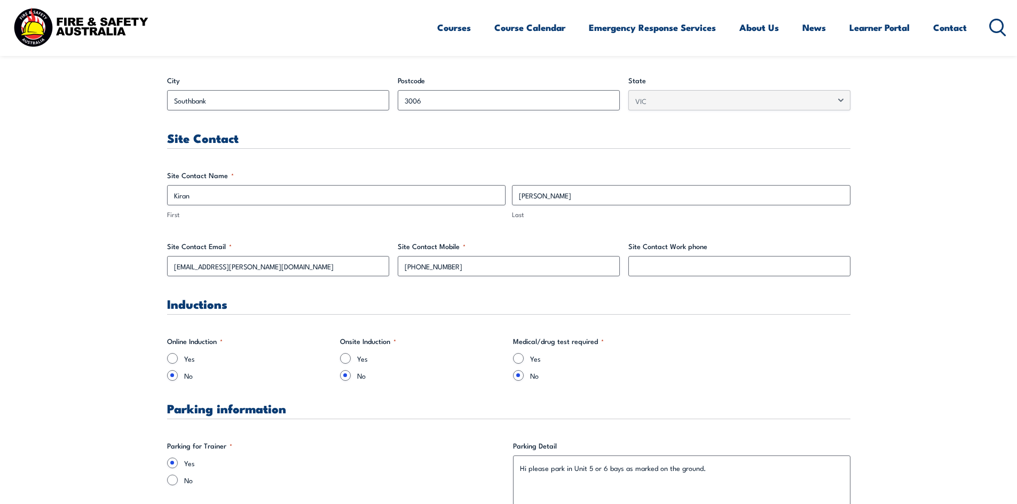
scroll to position [0, 0]
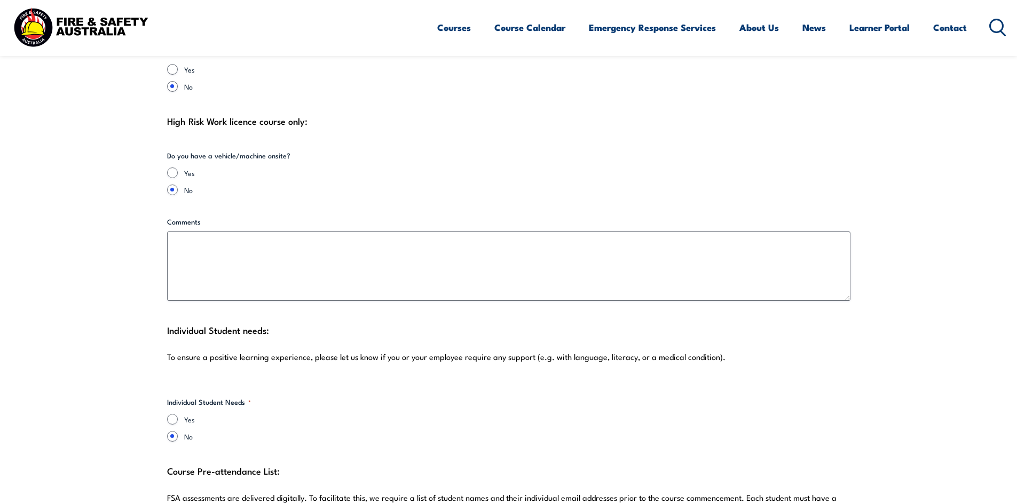
scroll to position [2562, 0]
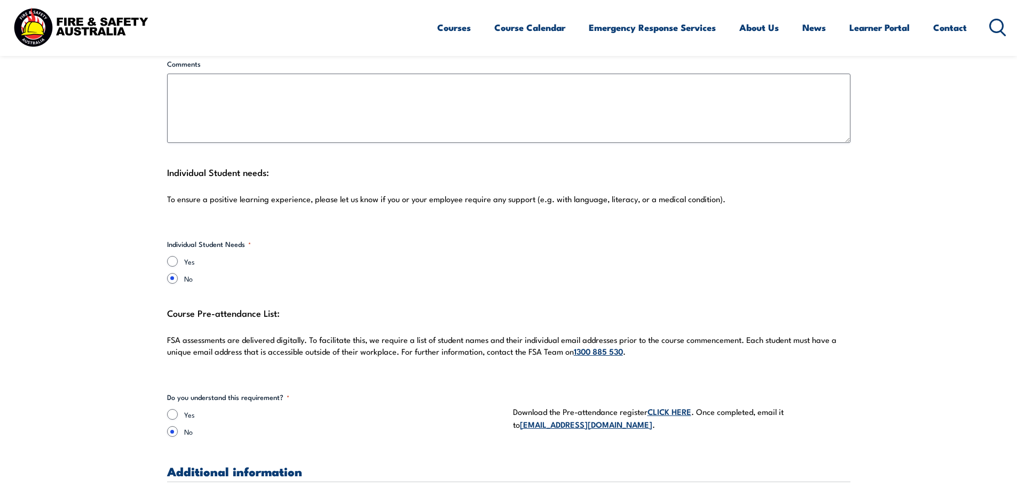
click at [664, 406] on link "CLICK HERE" at bounding box center [670, 412] width 44 height 12
